Goal: Task Accomplishment & Management: Complete application form

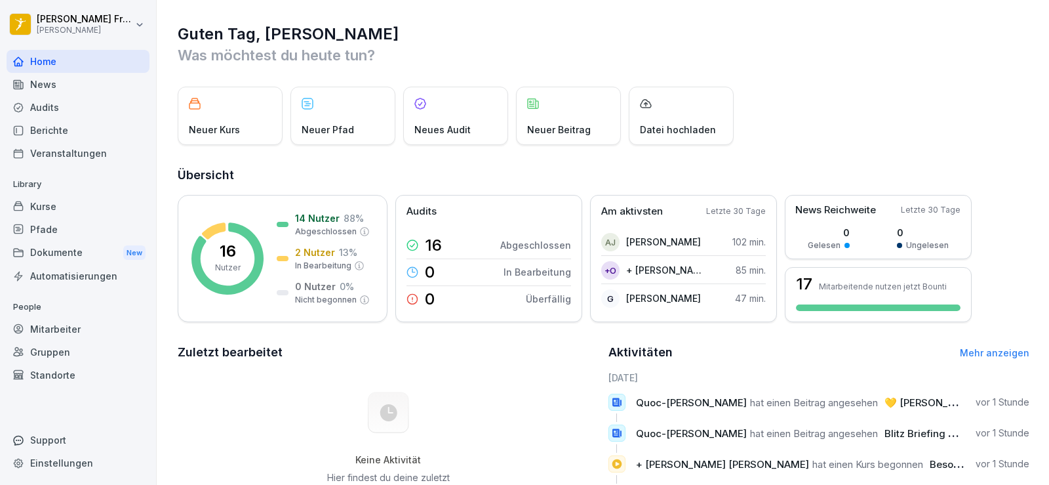
click at [89, 318] on div "Mitarbeiter" at bounding box center [78, 328] width 143 height 23
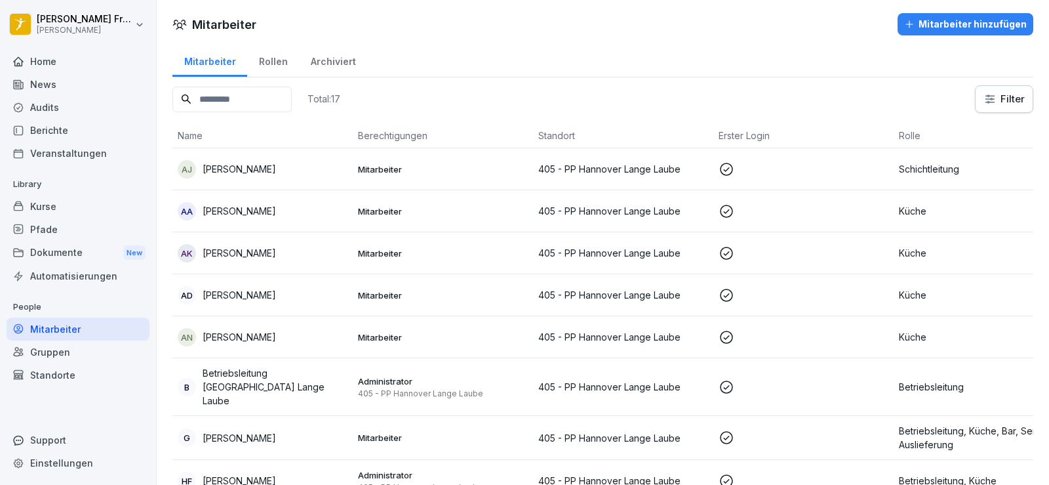
click at [59, 56] on div "Home" at bounding box center [78, 61] width 143 height 23
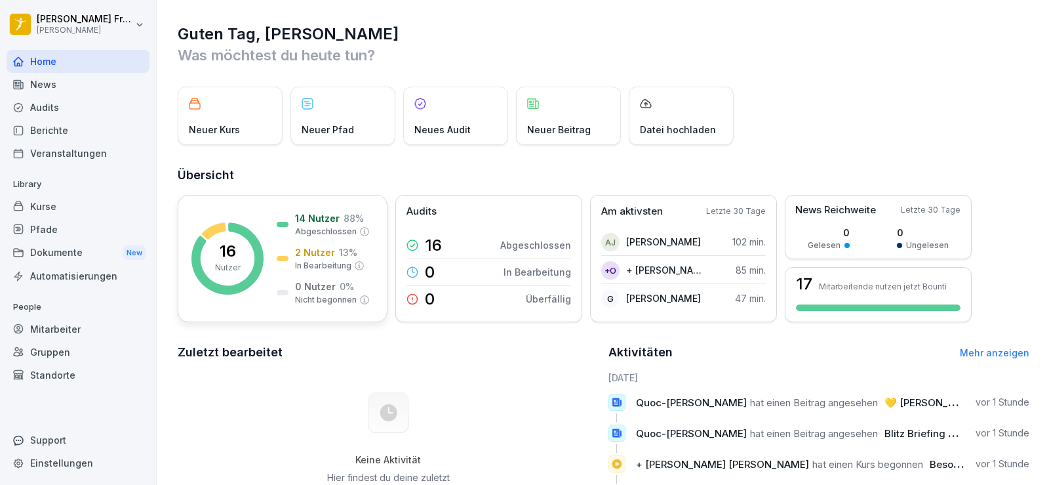
click at [218, 236] on rect at bounding box center [227, 258] width 72 height 72
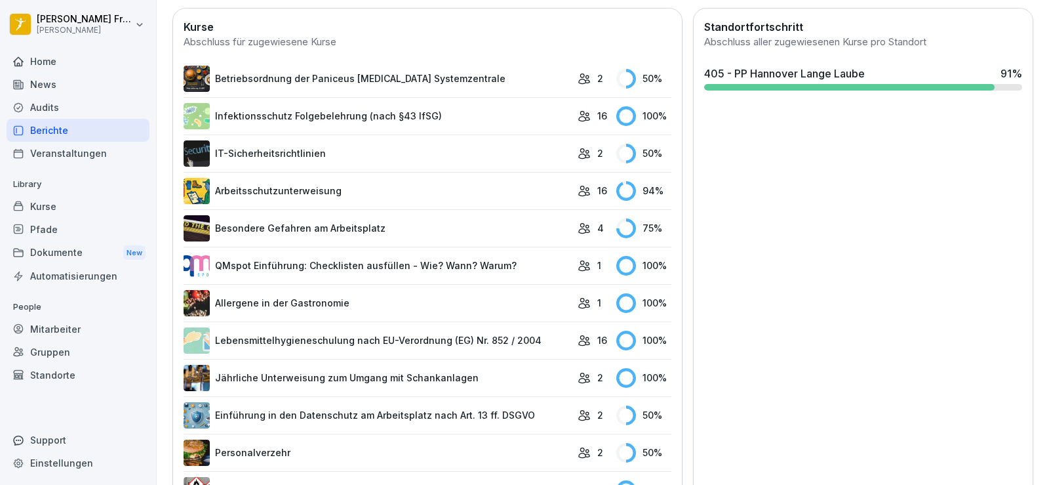
scroll to position [377, 0]
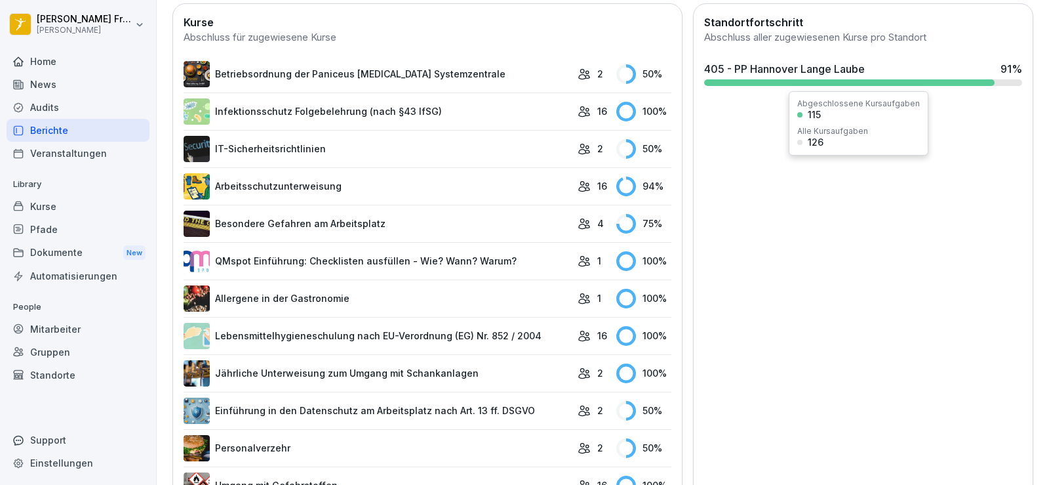
click at [759, 85] on div at bounding box center [849, 82] width 290 height 7
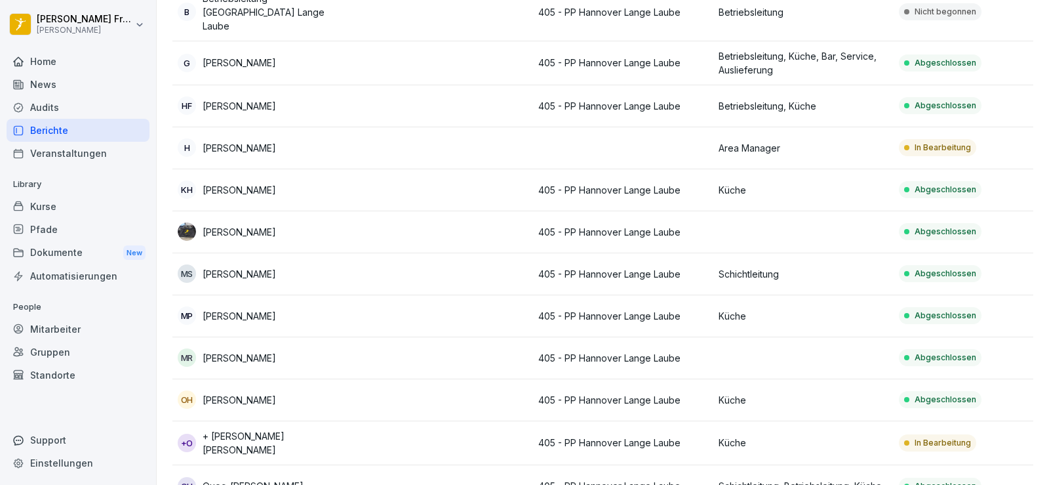
scroll to position [409, 0]
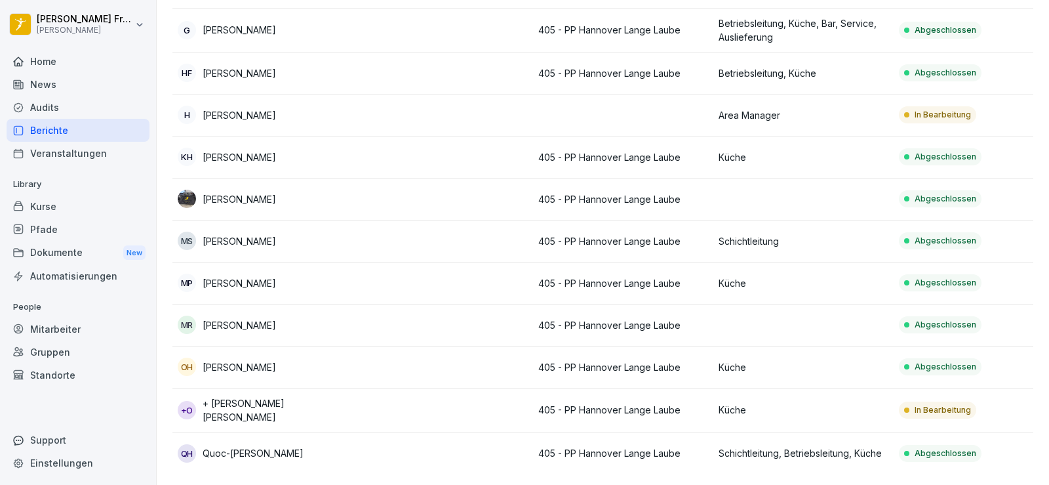
click at [820, 388] on td "Küche" at bounding box center [803, 410] width 180 height 44
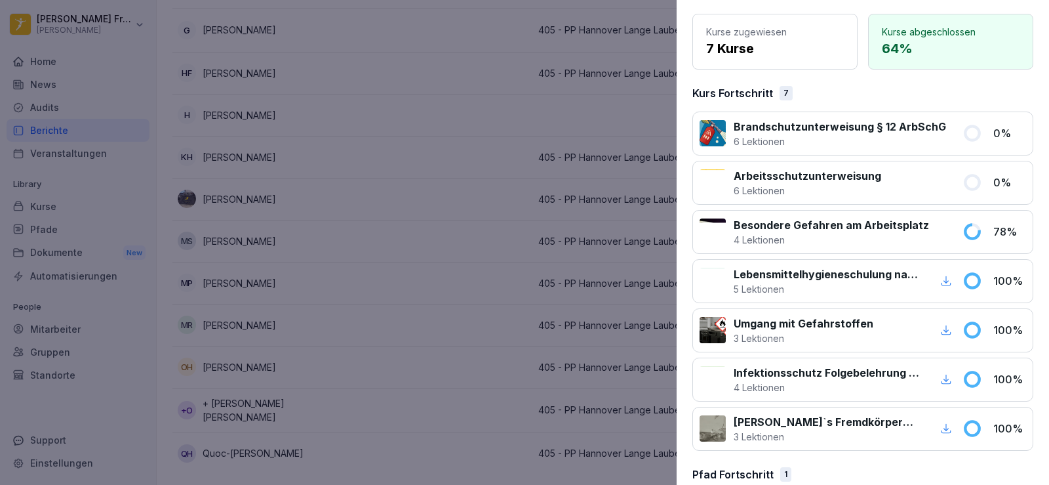
scroll to position [108, 0]
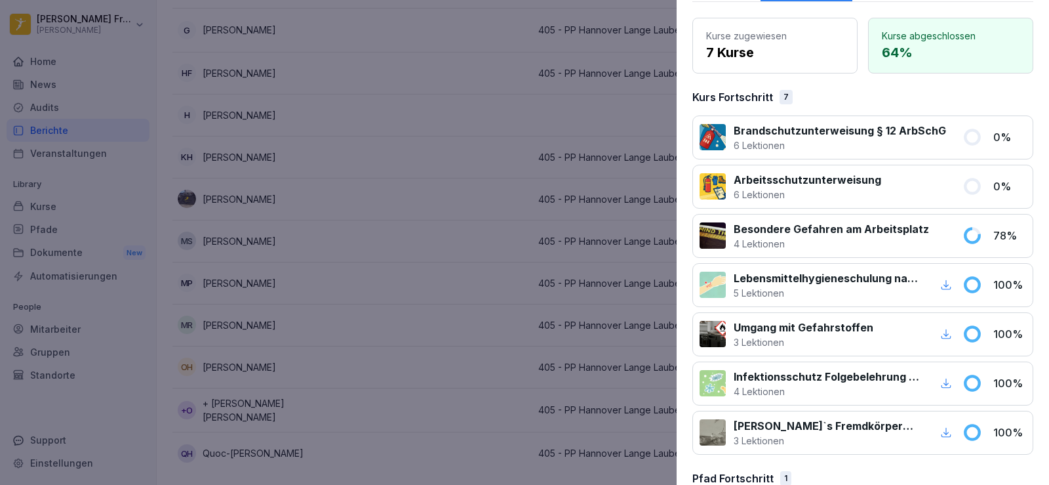
click at [520, 56] on div at bounding box center [524, 242] width 1049 height 485
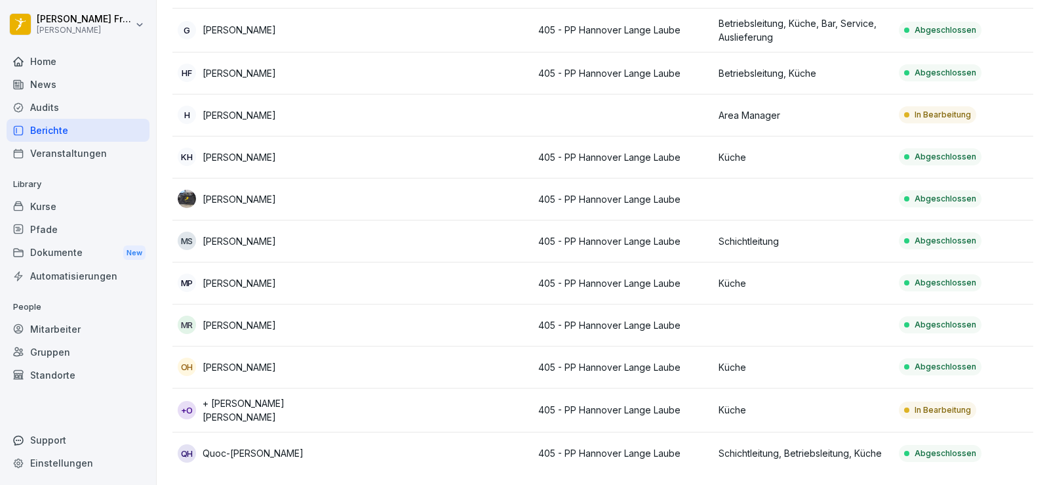
click at [77, 85] on div "News" at bounding box center [78, 84] width 143 height 23
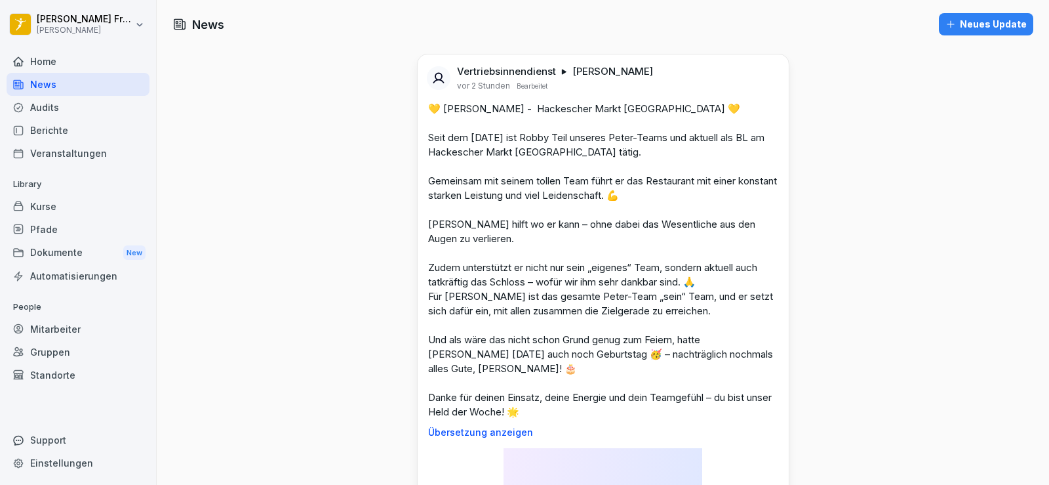
click at [77, 85] on div "News" at bounding box center [78, 84] width 143 height 23
click at [79, 89] on div "News" at bounding box center [78, 84] width 143 height 23
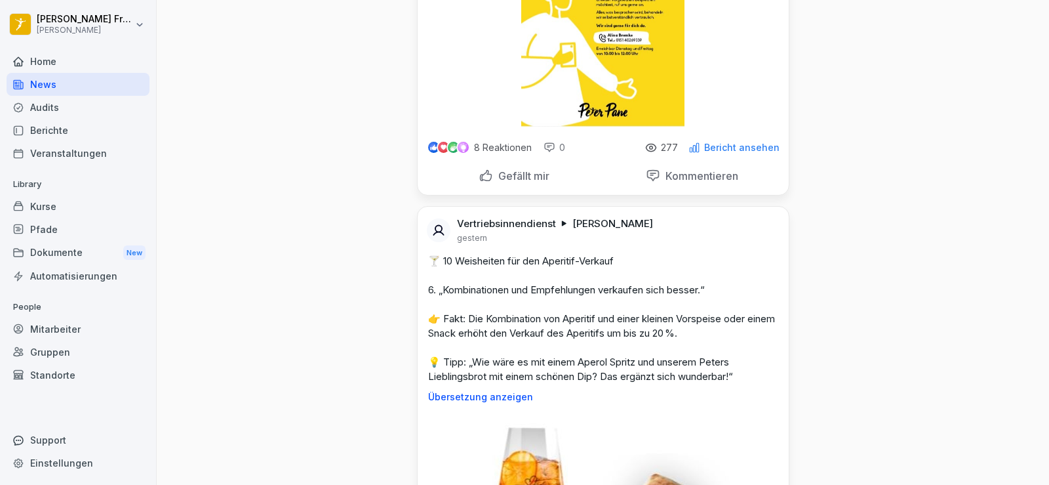
scroll to position [1923, 0]
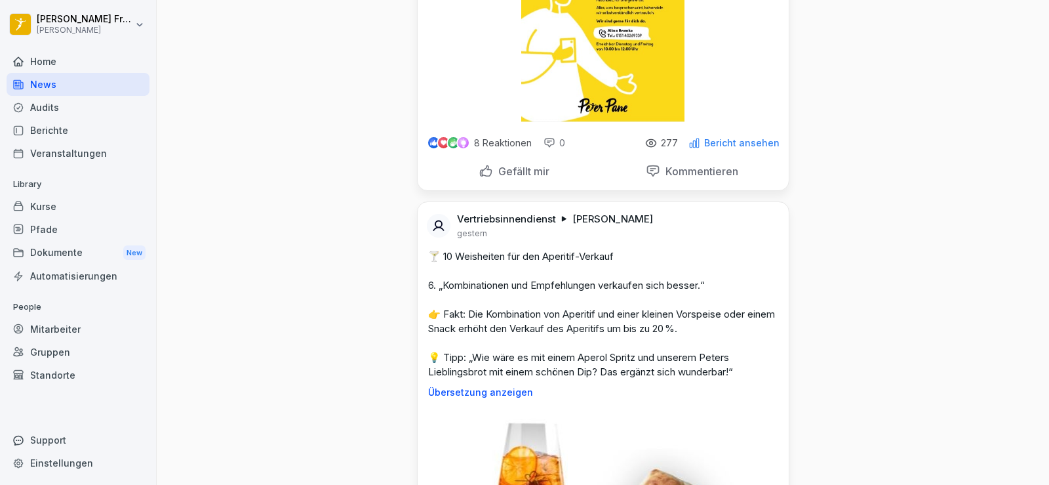
click at [63, 103] on div "Audits" at bounding box center [78, 107] width 143 height 23
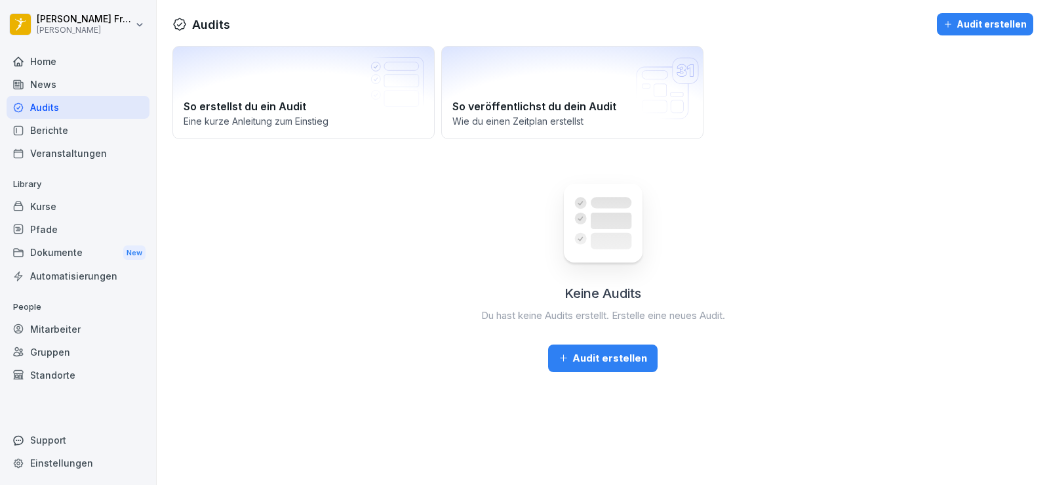
click at [50, 124] on div "Berichte" at bounding box center [78, 130] width 143 height 23
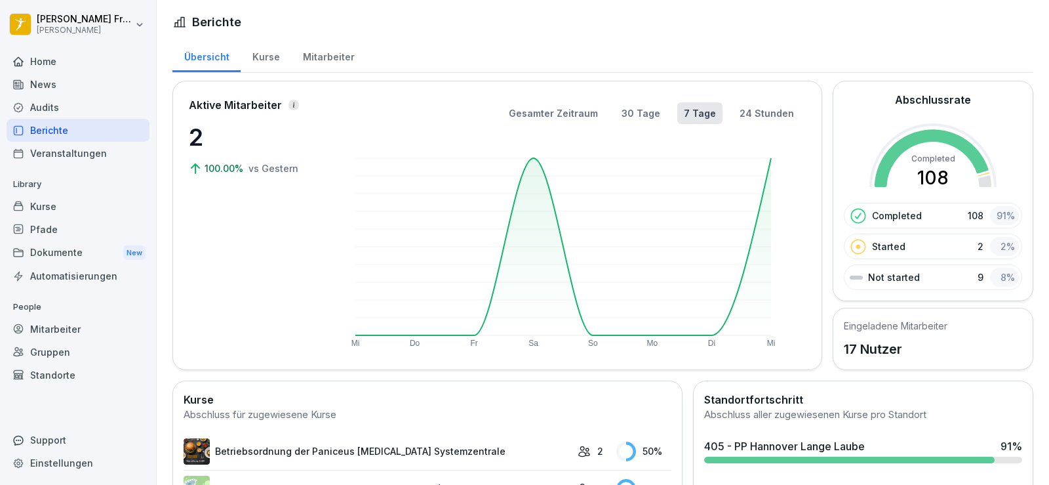
scroll to position [57, 0]
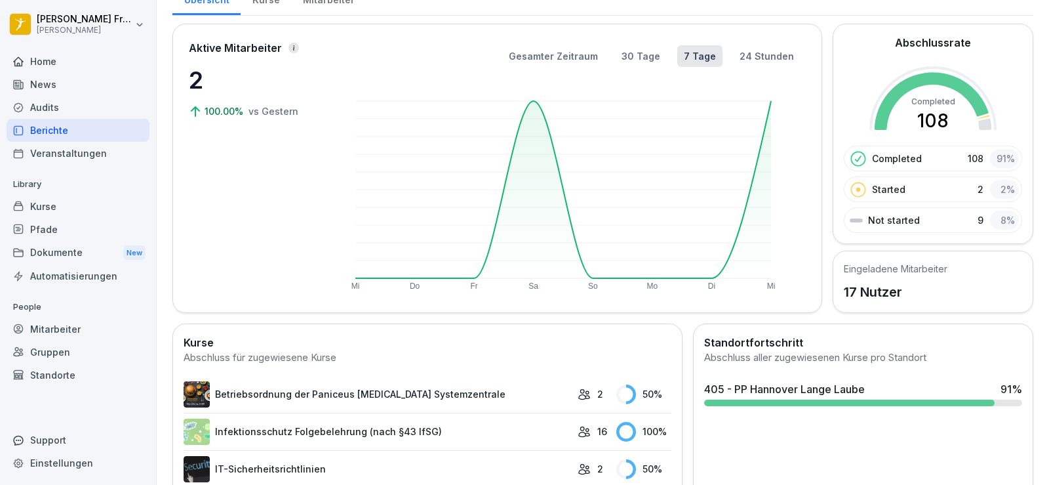
click at [82, 207] on div "Kurse" at bounding box center [78, 206] width 143 height 23
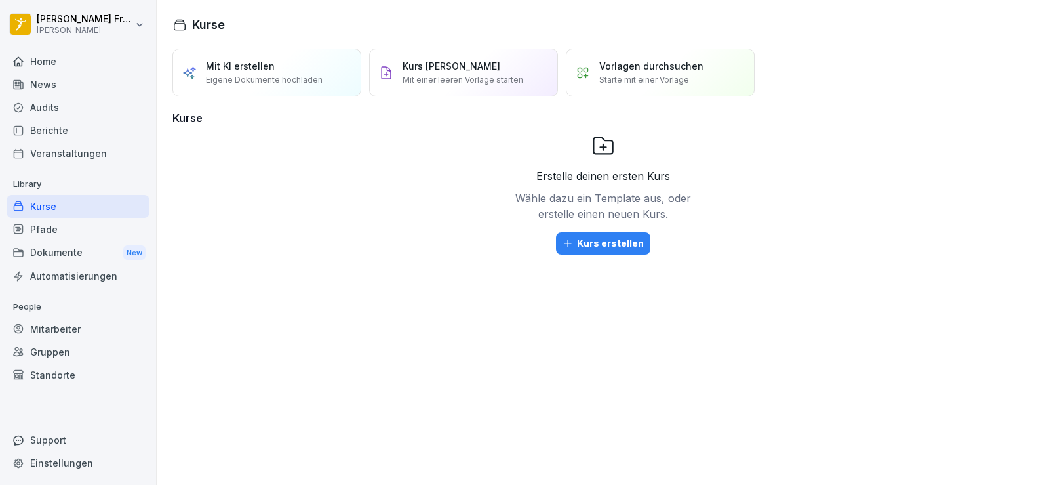
click at [87, 327] on div "Mitarbeiter" at bounding box center [78, 328] width 143 height 23
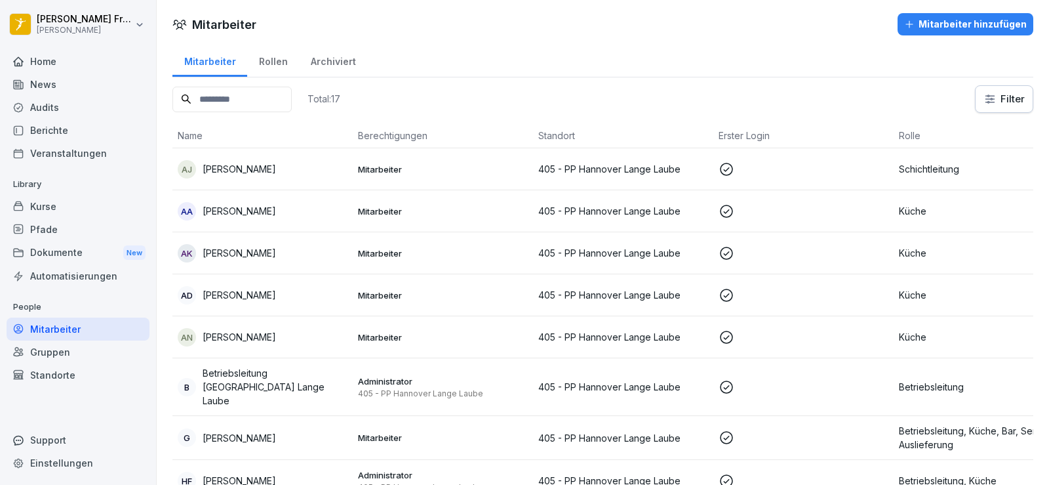
click at [969, 31] on button "Mitarbeiter hinzufügen" at bounding box center [966, 24] width 136 height 22
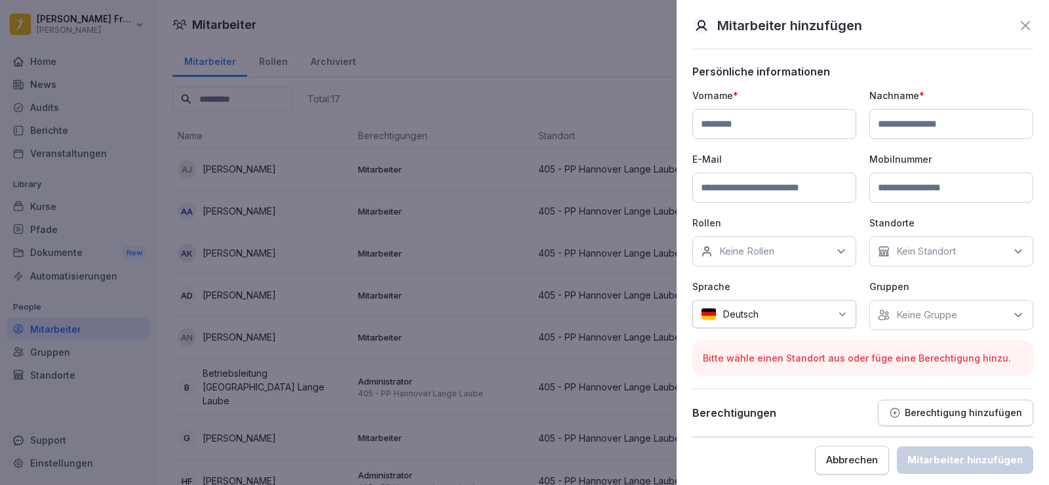
click at [1018, 30] on icon at bounding box center [1026, 26] width 16 height 16
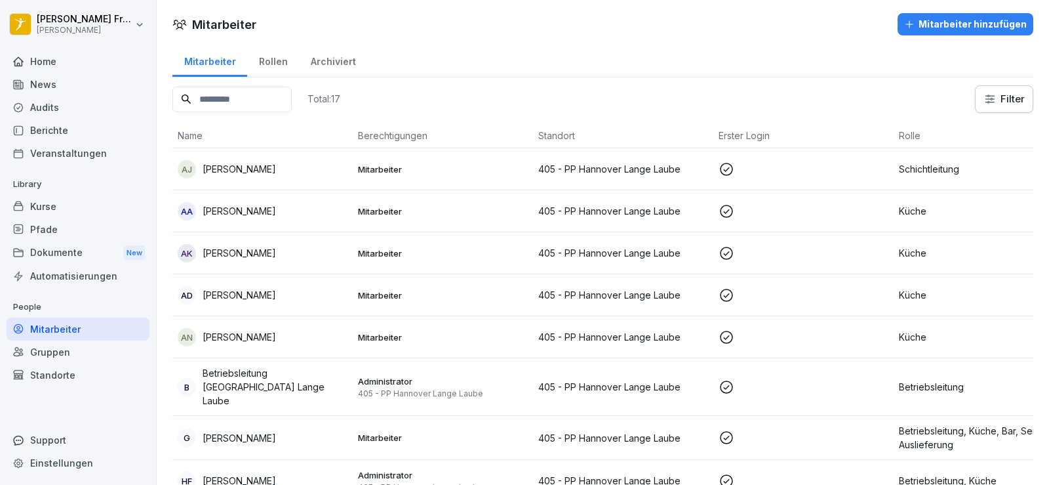
click at [36, 54] on div "Home" at bounding box center [78, 61] width 143 height 23
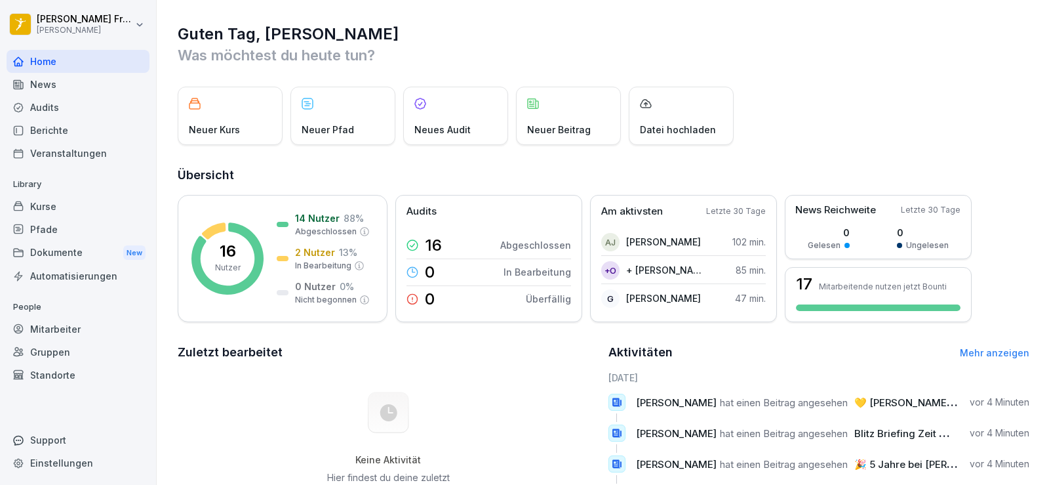
click at [62, 333] on div "Mitarbeiter" at bounding box center [78, 328] width 143 height 23
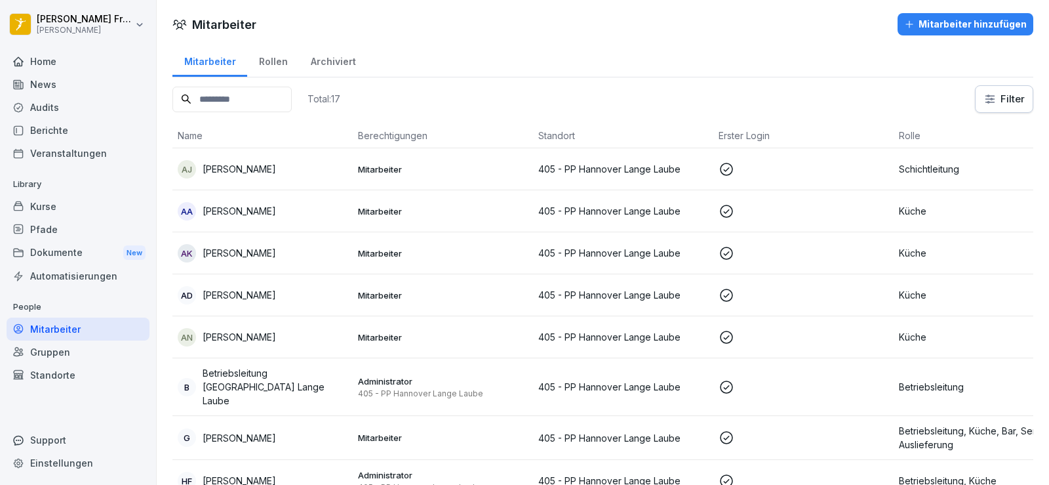
click at [974, 26] on div "Mitarbeiter hinzufügen" at bounding box center [965, 24] width 123 height 14
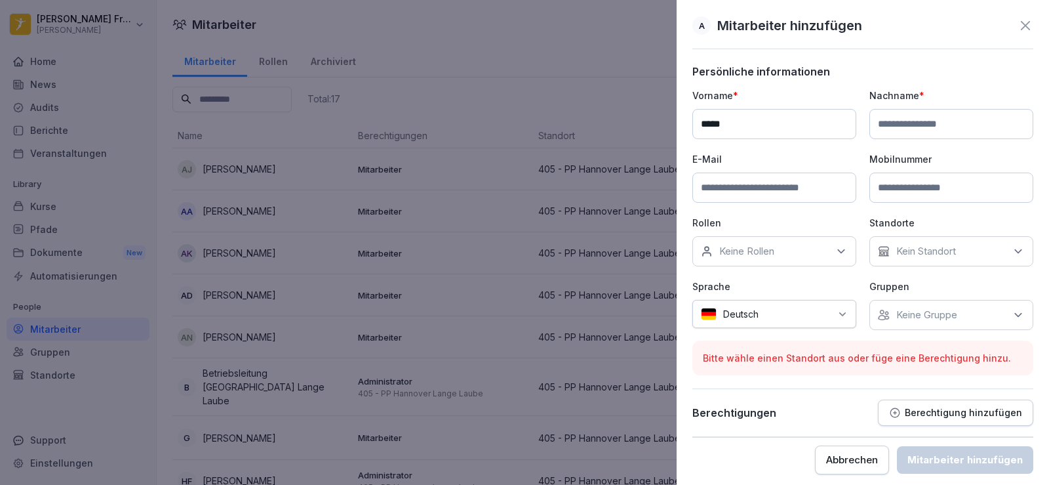
type input "*****"
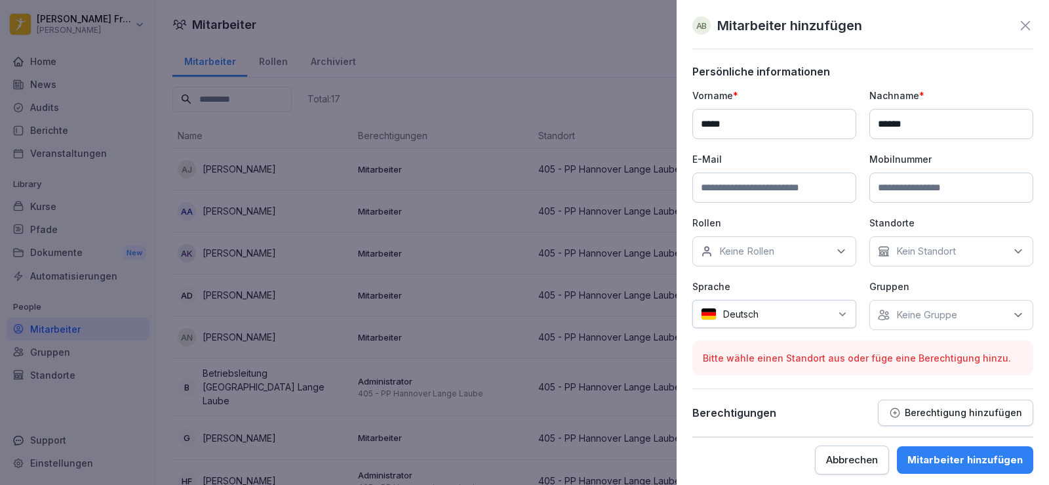
type input "******"
type input "**********"
click at [817, 246] on div "Keine Rollen" at bounding box center [774, 251] width 164 height 30
type input "*"
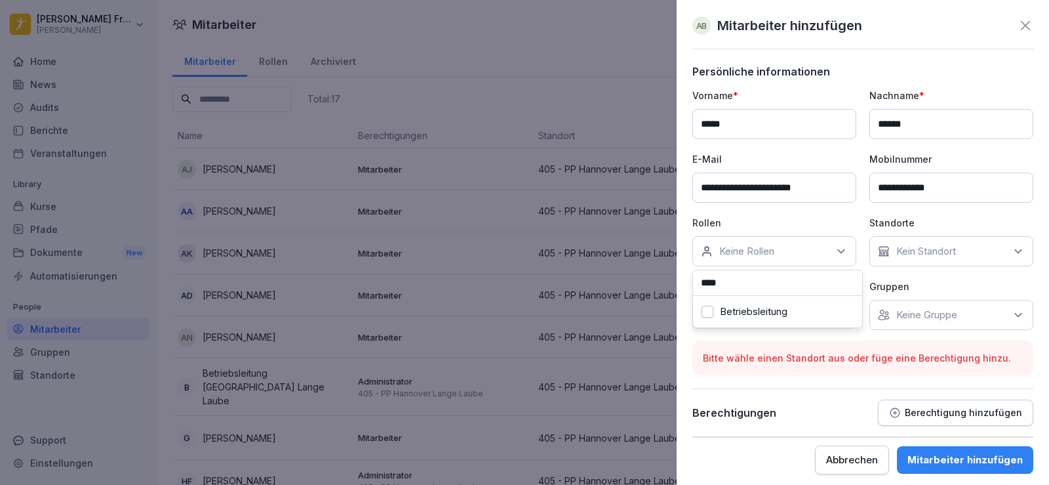
type input "****"
click at [719, 304] on div "Betriebsleitung" at bounding box center [777, 311] width 163 height 25
click at [1004, 265] on div "Kein Standort" at bounding box center [951, 251] width 164 height 30
type input "*"
click at [934, 216] on p "Standorte" at bounding box center [951, 223] width 164 height 14
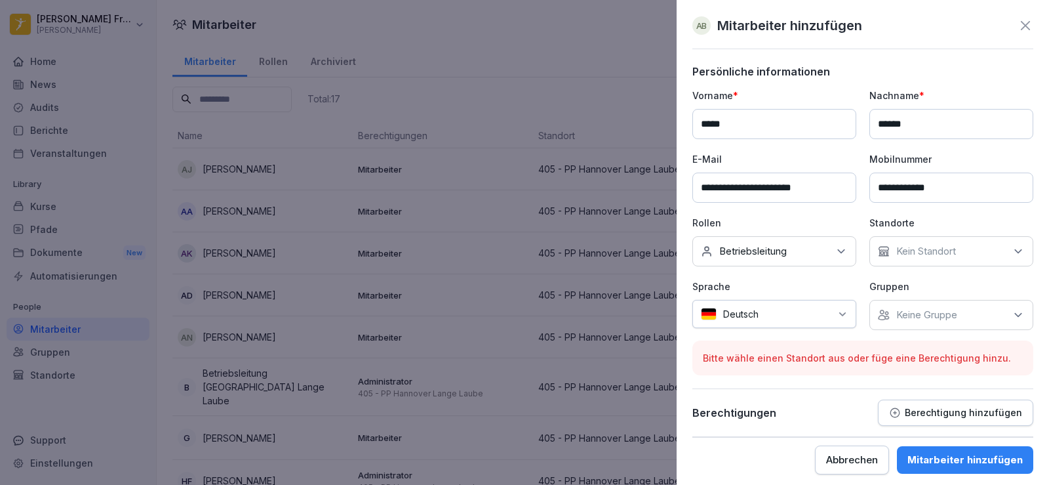
click at [984, 250] on div "Kein Standort" at bounding box center [951, 251] width 164 height 30
click at [892, 322] on label "405 - PP Hannover Lange Laube" at bounding box center [959, 318] width 134 height 24
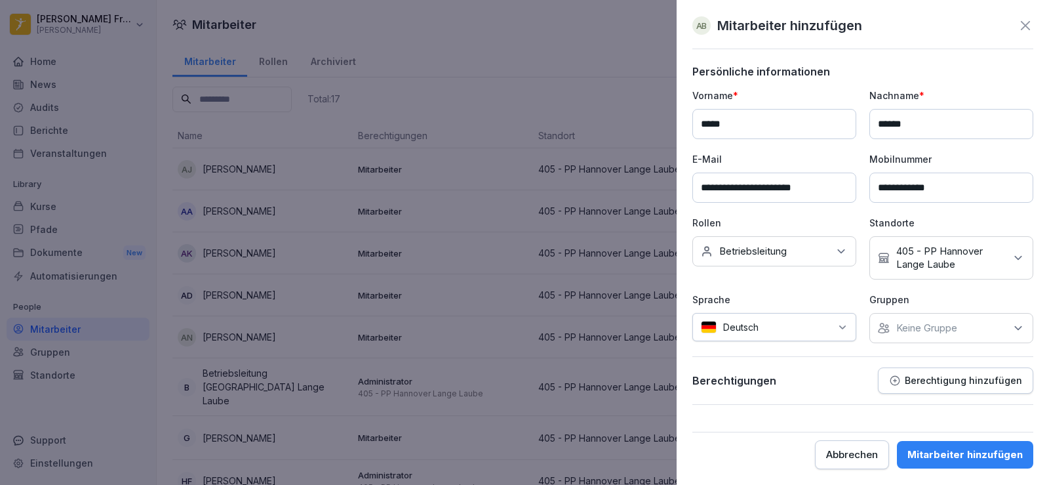
click at [1001, 210] on div "**********" at bounding box center [862, 216] width 341 height 254
click at [956, 329] on p "Keine Gruppe" at bounding box center [926, 327] width 61 height 13
click at [756, 386] on p "Berechtigungen" at bounding box center [734, 380] width 84 height 13
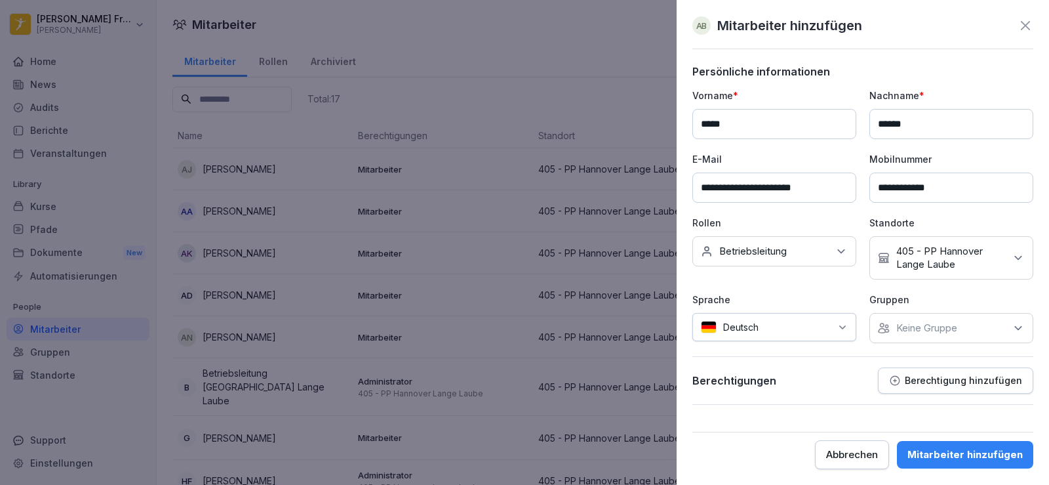
click at [828, 238] on div "Keine Rollen Betriebsleitung" at bounding box center [774, 251] width 164 height 30
click at [780, 315] on label "Betriebsleitung" at bounding box center [754, 314] width 68 height 12
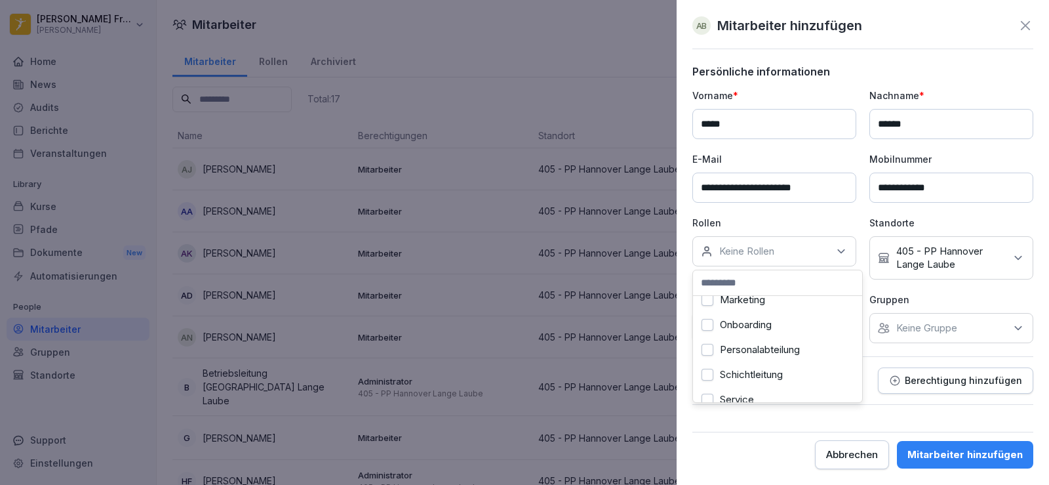
scroll to position [433, 0]
click at [773, 336] on div "Onboarding" at bounding box center [777, 327] width 163 height 25
click at [753, 454] on div "Abbrechen Mitarbeiter hinzufügen" at bounding box center [862, 454] width 341 height 29
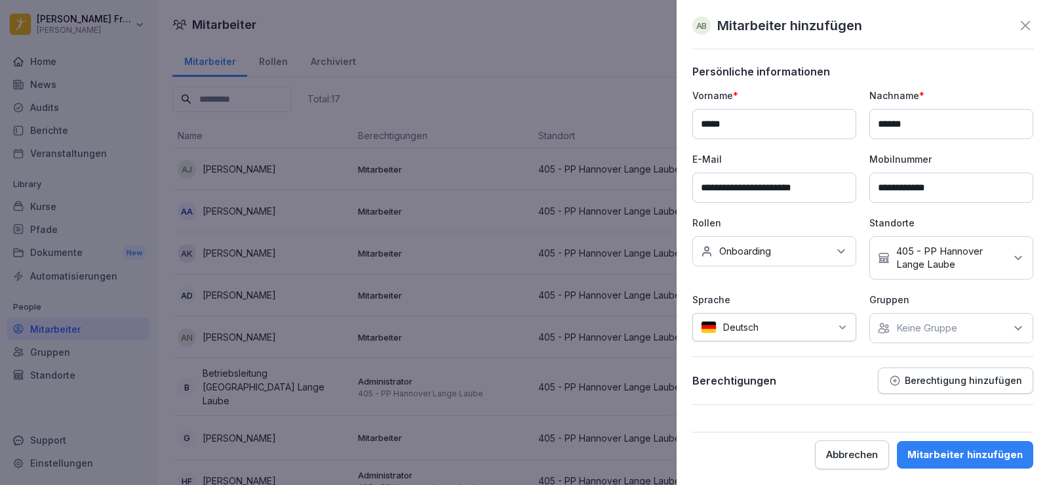
click at [949, 445] on button "Mitarbeiter hinzufügen" at bounding box center [965, 455] width 136 height 28
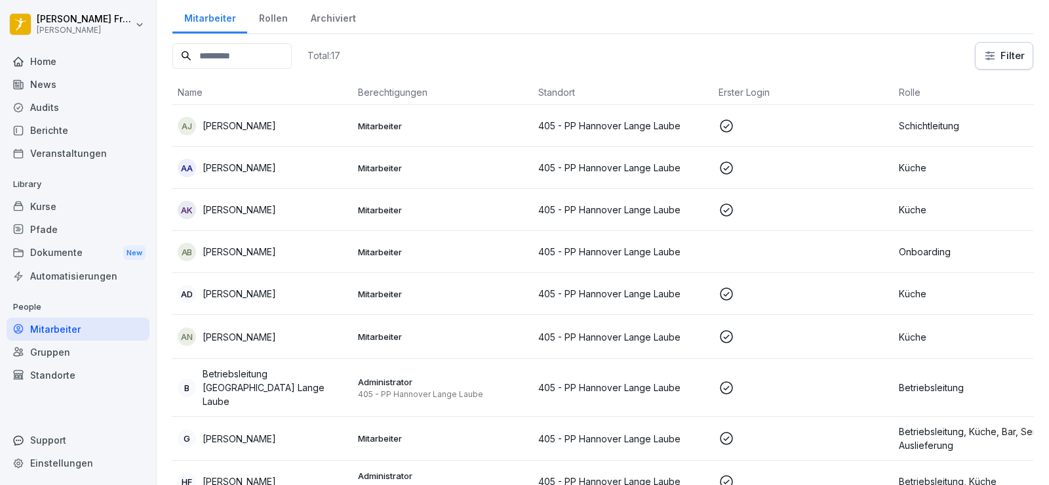
scroll to position [35, 0]
